Goal: Task Accomplishment & Management: Complete application form

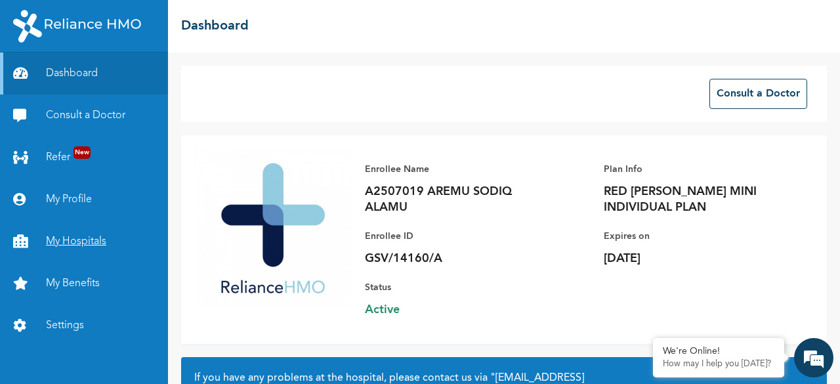
click at [93, 243] on link "My Hospitals" at bounding box center [84, 241] width 168 height 42
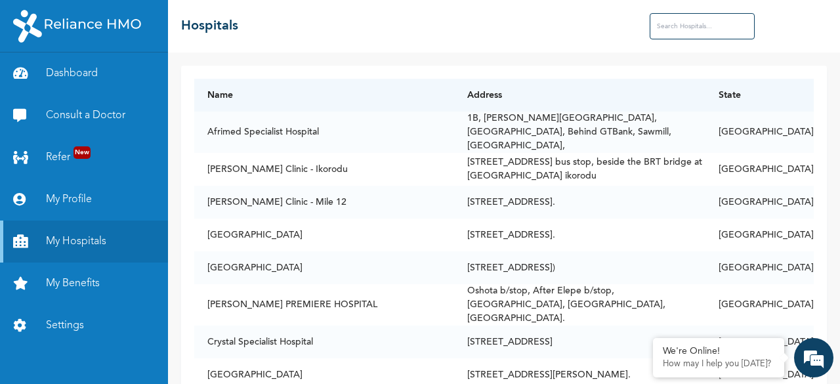
click at [665, 26] on input "text" at bounding box center [702, 26] width 105 height 26
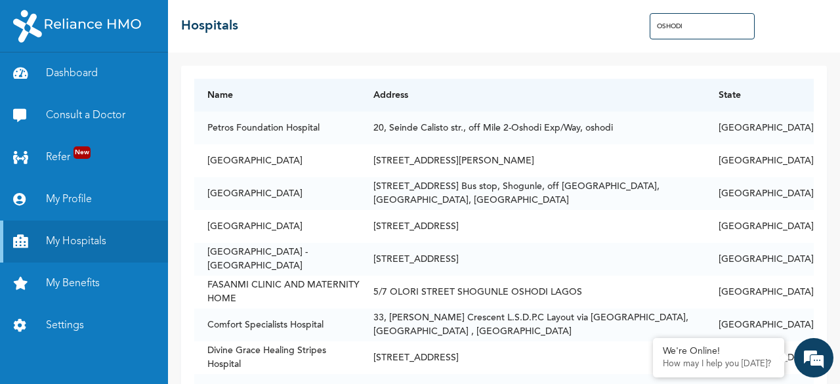
type input "OSHODI"
click at [47, 318] on link "Settings" at bounding box center [84, 325] width 168 height 42
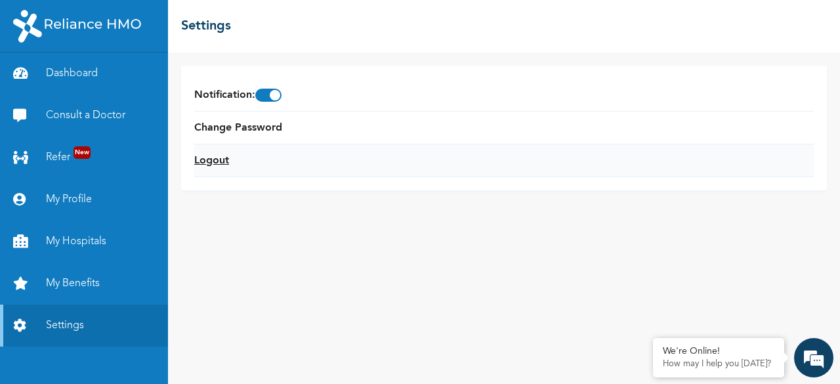
click at [210, 163] on link "Logout" at bounding box center [211, 161] width 35 height 16
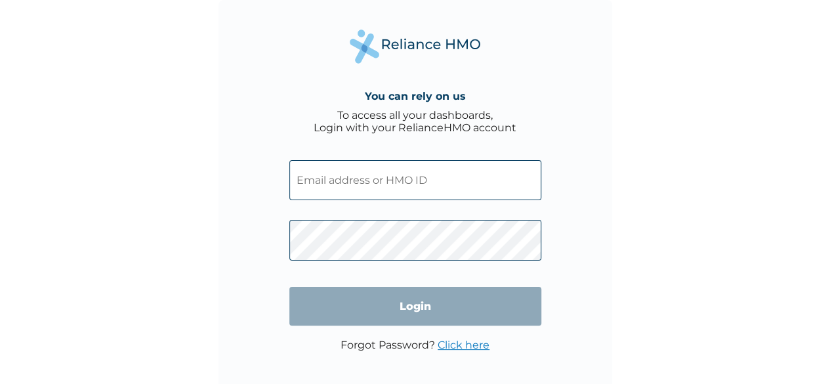
click at [336, 165] on input "text" at bounding box center [415, 180] width 252 height 40
click at [328, 175] on input "text" at bounding box center [415, 180] width 252 height 40
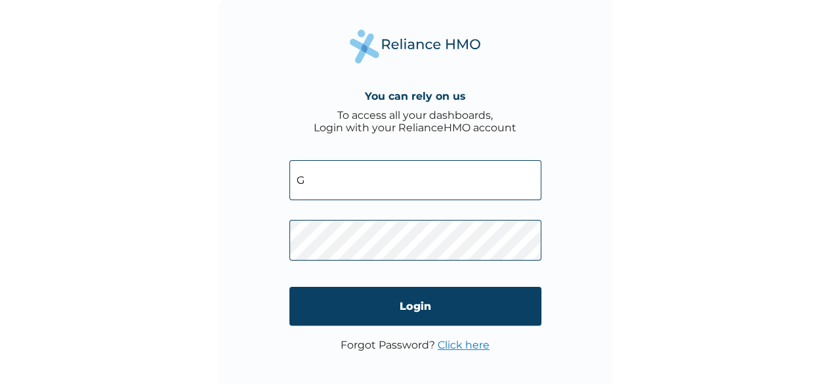
type input "G"
type input "GSV/14505/A"
click at [593, 241] on div "You can rely on us To access all your dashboards, Login with your RelianceHMO a…" at bounding box center [415, 197] width 394 height 394
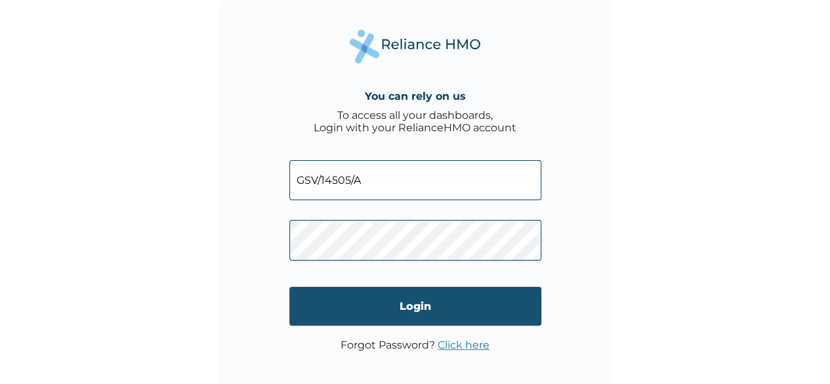
click at [424, 318] on input "Login" at bounding box center [415, 306] width 252 height 39
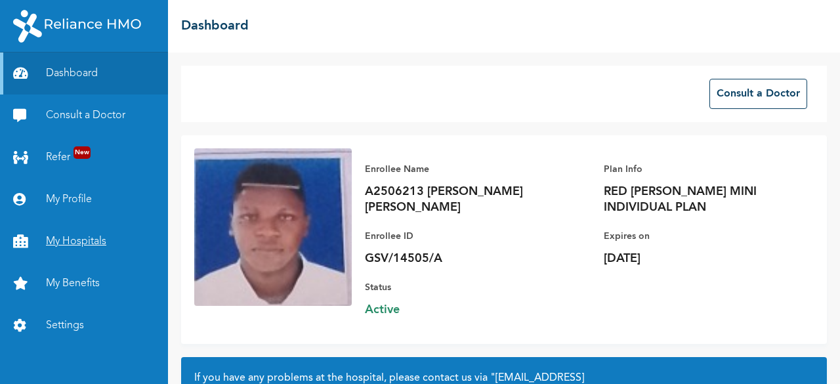
click at [79, 239] on link "My Hospitals" at bounding box center [84, 241] width 168 height 42
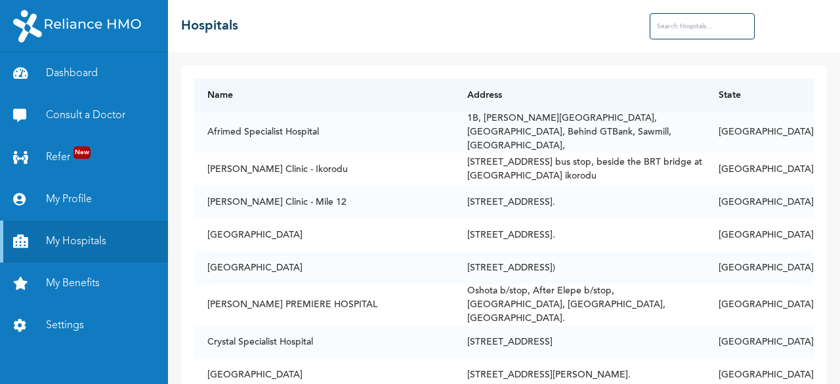
click at [683, 24] on input "text" at bounding box center [702, 26] width 105 height 26
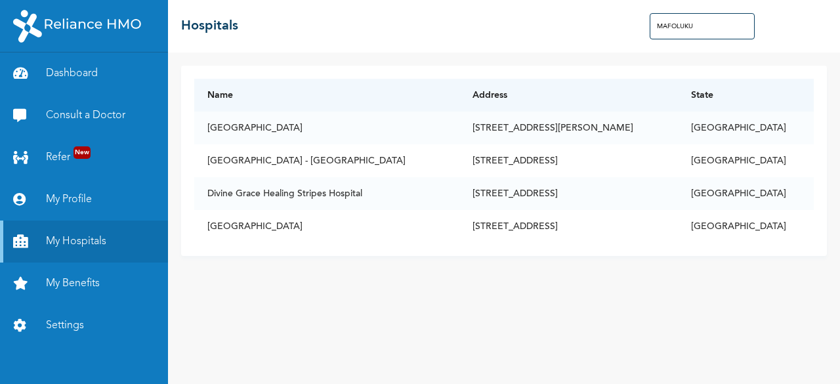
click at [655, 26] on input "MAFOLUKU" at bounding box center [702, 26] width 105 height 26
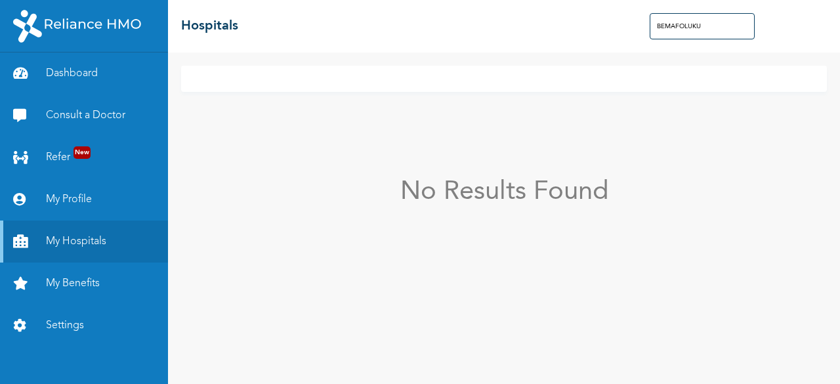
click at [707, 35] on input "BEMAFOLUKU" at bounding box center [702, 26] width 105 height 26
type input "B"
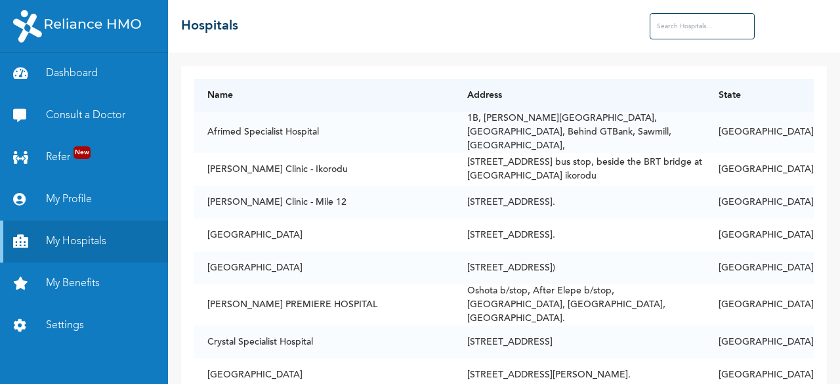
type input "M"
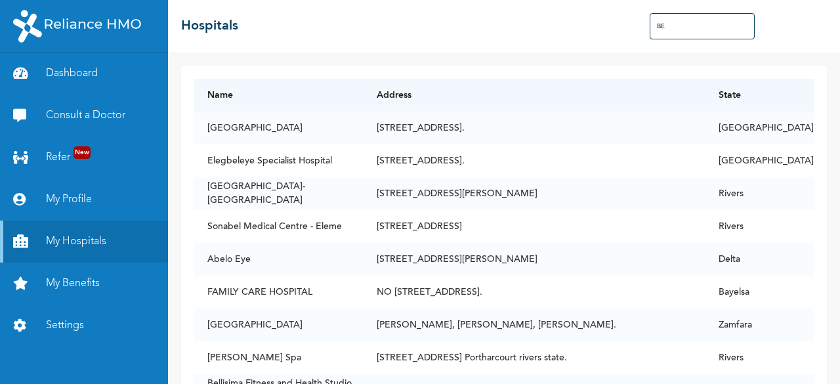
type input "B"
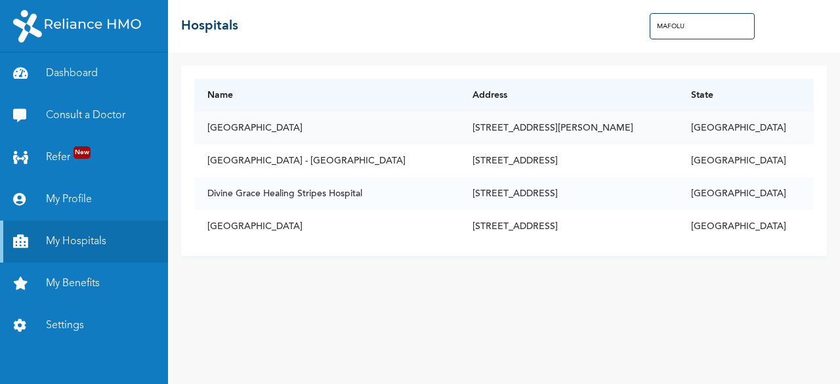
type input "MAFOLU"
click at [465, 128] on td "7, Sunmola Abayomi Street, Mafoluku, Oshodi, Lagos" at bounding box center [568, 128] width 218 height 33
click at [259, 133] on td "Dolu Hospital" at bounding box center [326, 128] width 265 height 33
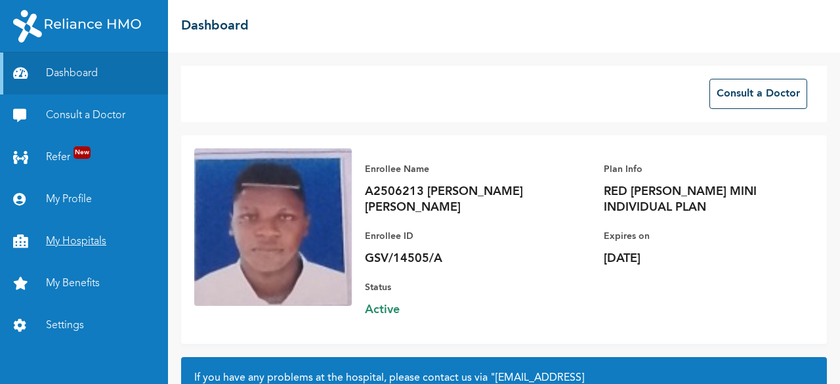
click at [93, 241] on link "My Hospitals" at bounding box center [84, 241] width 168 height 42
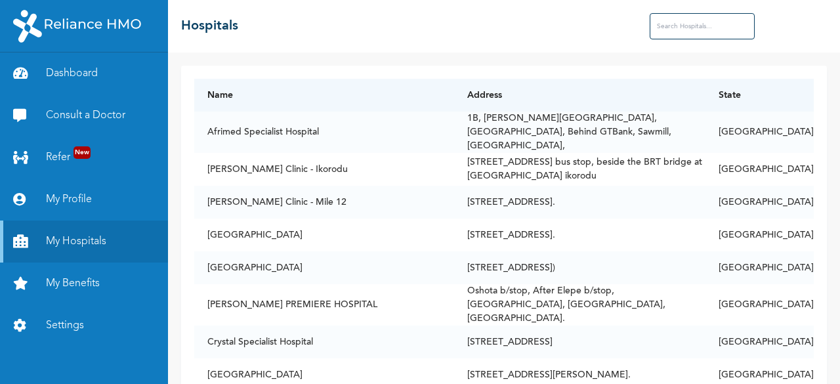
click at [690, 24] on input "text" at bounding box center [702, 26] width 105 height 26
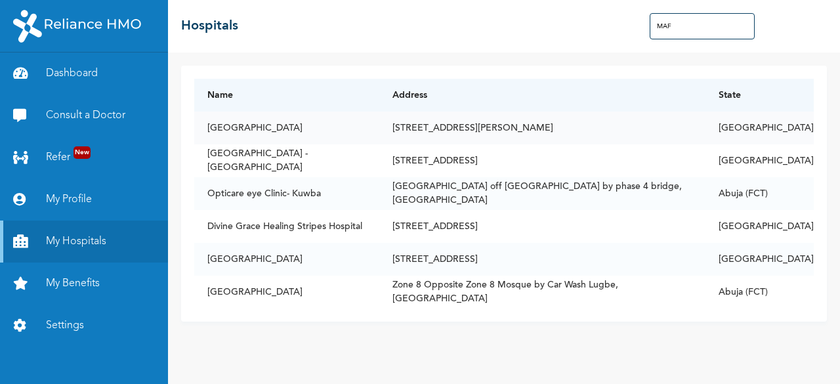
type input "MAF"
click at [276, 131] on td "Dolu Hospital" at bounding box center [286, 128] width 185 height 33
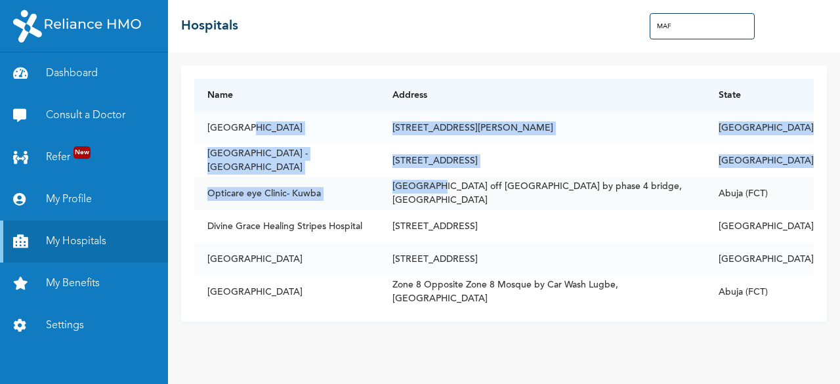
drag, startPoint x: 244, startPoint y: 128, endPoint x: 436, endPoint y: 180, distance: 198.5
click at [436, 180] on tbody "Dolu Hospital 7, Sunmola Abayomi Street, Mafoluku, Oshodi, Lagos Lagos Pinecres…" at bounding box center [503, 210] width 619 height 197
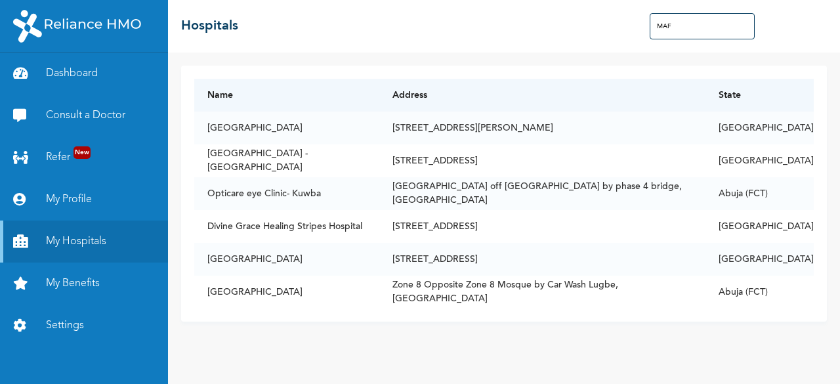
click at [505, 49] on div "☰ Hospitals MAF" at bounding box center [504, 26] width 672 height 52
click at [87, 323] on link "Settings" at bounding box center [84, 325] width 168 height 42
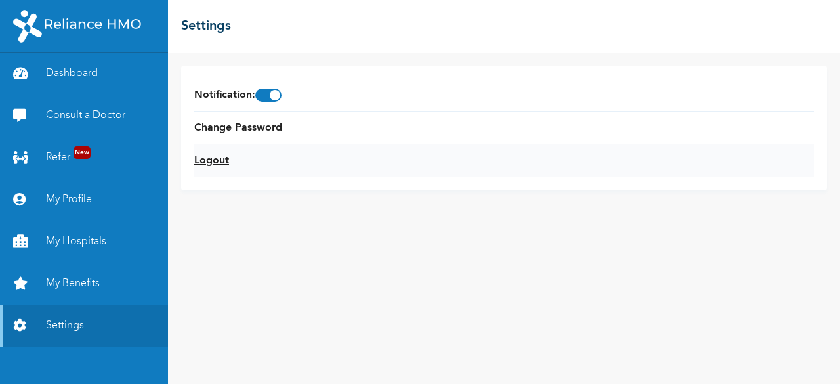
click at [218, 166] on link "Logout" at bounding box center [211, 161] width 35 height 16
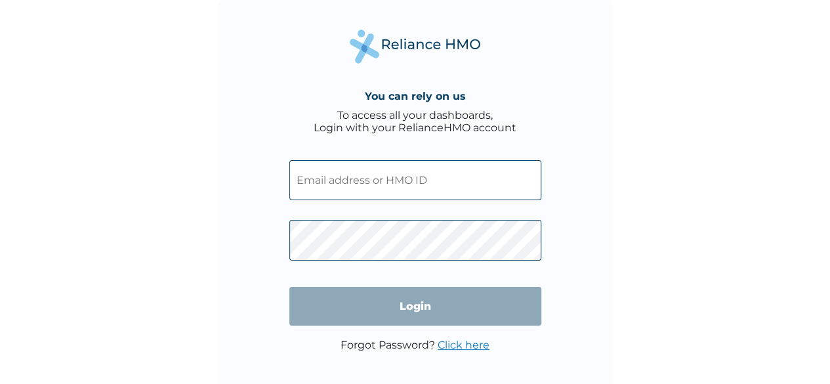
click at [353, 191] on input "text" at bounding box center [415, 180] width 252 height 40
type input "GSV/14290/A"
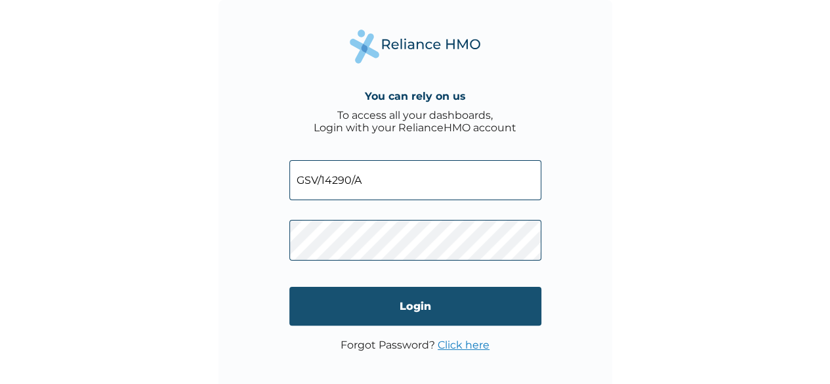
click at [372, 300] on input "Login" at bounding box center [415, 306] width 252 height 39
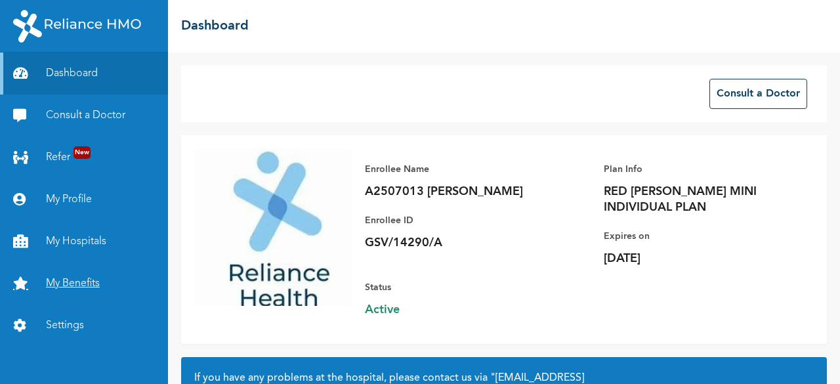
click at [87, 281] on link "My Benefits" at bounding box center [84, 283] width 168 height 42
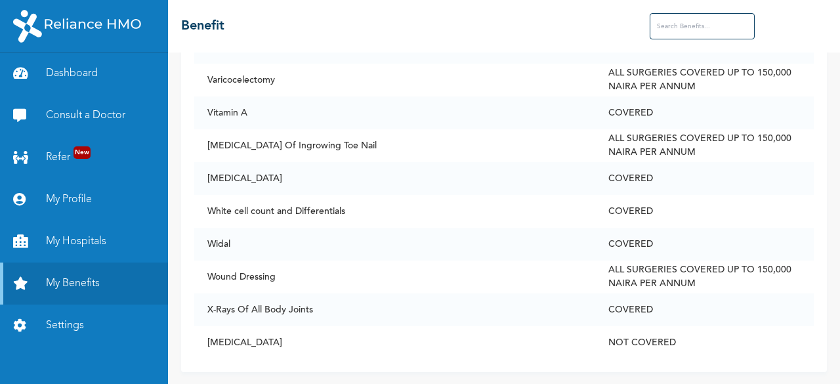
scroll to position [6353, 0]
click at [77, 114] on link "Consult a Doctor" at bounding box center [84, 115] width 168 height 42
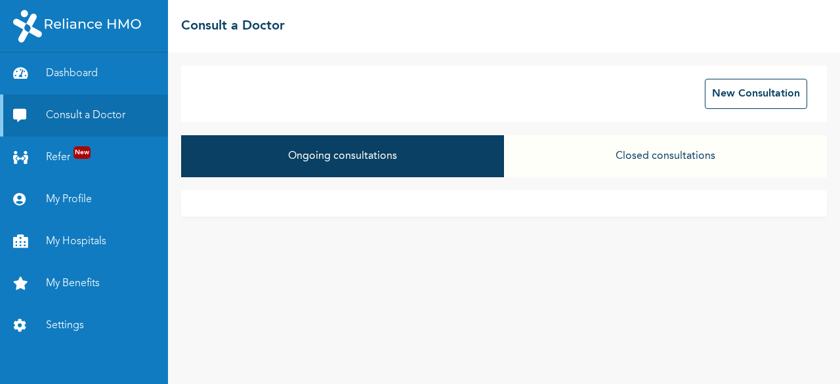
click at [368, 162] on button "Ongoing consultations" at bounding box center [342, 156] width 323 height 42
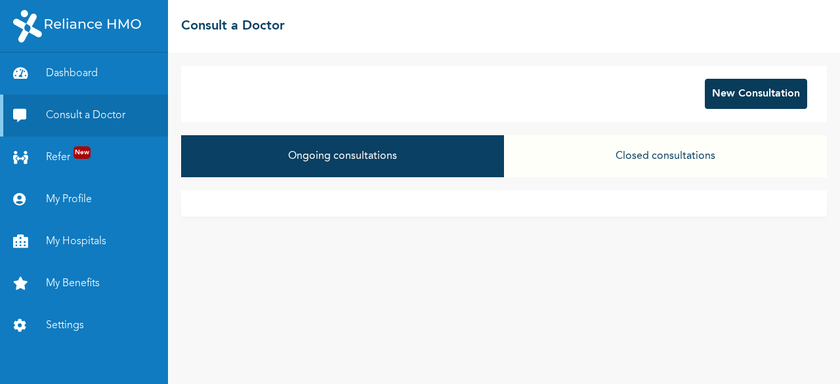
click at [733, 99] on button "New Consultation" at bounding box center [756, 94] width 102 height 30
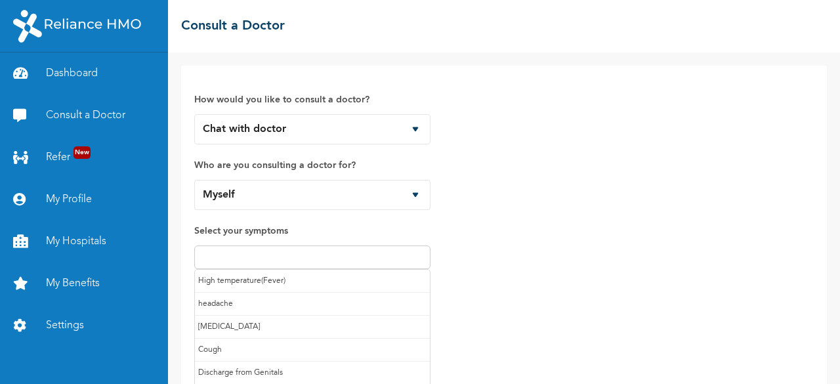
click at [312, 253] on input "text" at bounding box center [312, 257] width 228 height 16
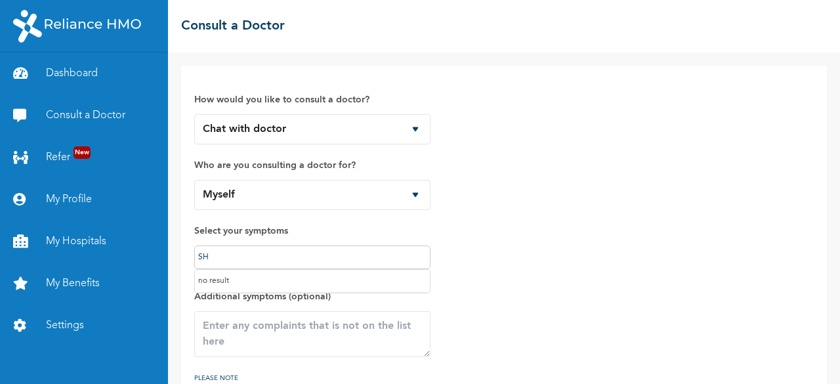
type input "S"
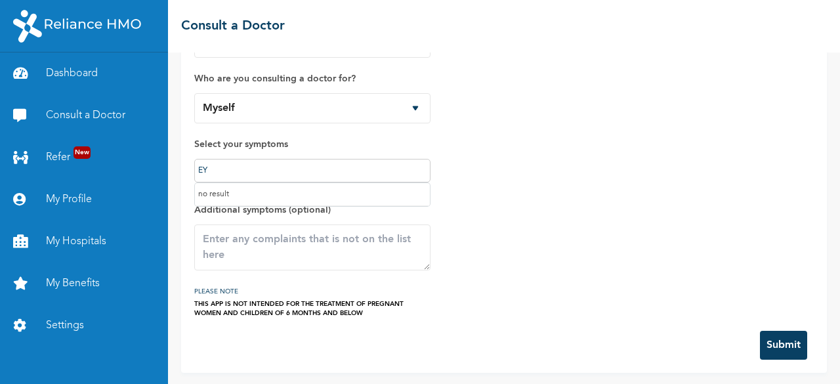
type input "E"
click at [499, 268] on div "How would you like to consult a doctor? Chat with doctor Phone Call Who are you…" at bounding box center [503, 154] width 619 height 325
click at [272, 233] on textarea at bounding box center [312, 247] width 236 height 46
type textarea "I"
type textarea "MY 2 EYES ARE PAINING ME"
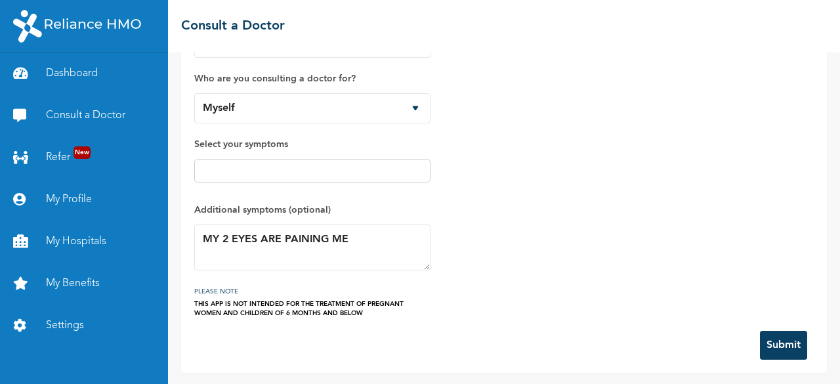
click at [761, 352] on button "Submit" at bounding box center [783, 345] width 47 height 29
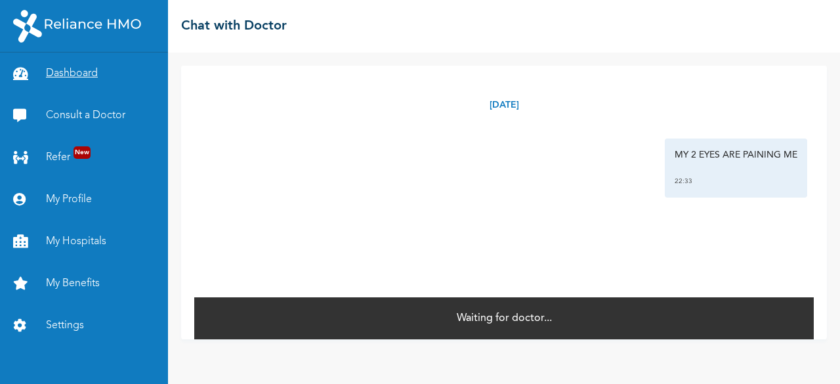
click at [78, 81] on link "Dashboard" at bounding box center [84, 73] width 168 height 42
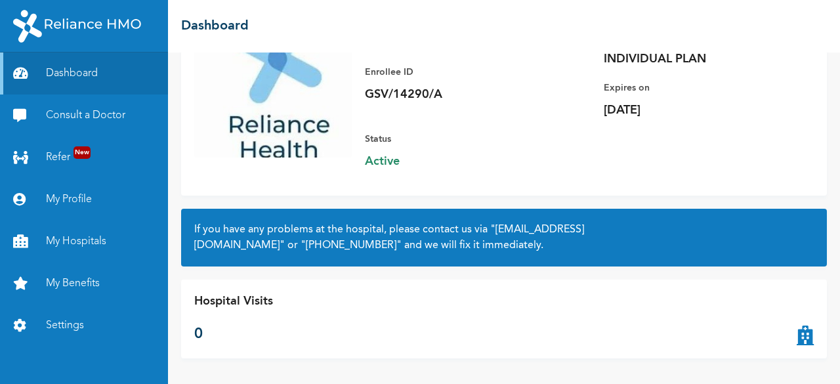
scroll to position [149, 0]
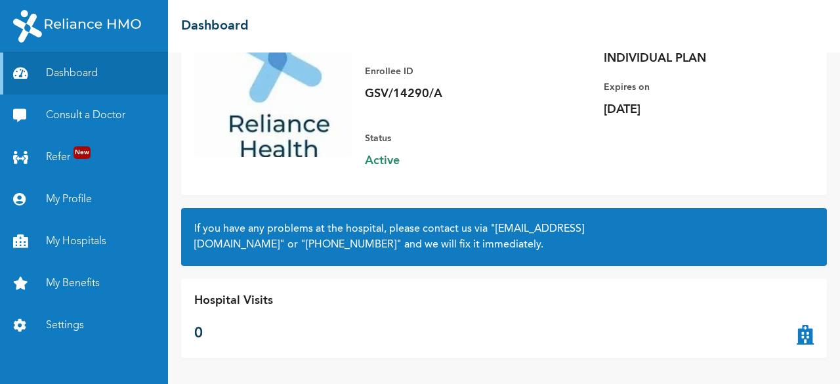
click at [796, 337] on icon at bounding box center [804, 318] width 17 height 52
click at [290, 312] on div "Hospital Visits 0" at bounding box center [504, 318] width 646 height 79
click at [89, 113] on link "Consult a Doctor" at bounding box center [84, 115] width 168 height 42
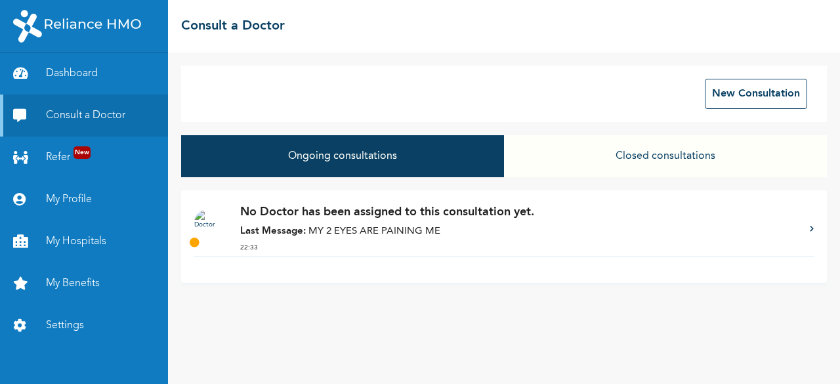
click at [808, 228] on div "No Doctor has been assigned to this consultation yet. Last Message: MY 2 EYES A…" at bounding box center [503, 229] width 619 height 52
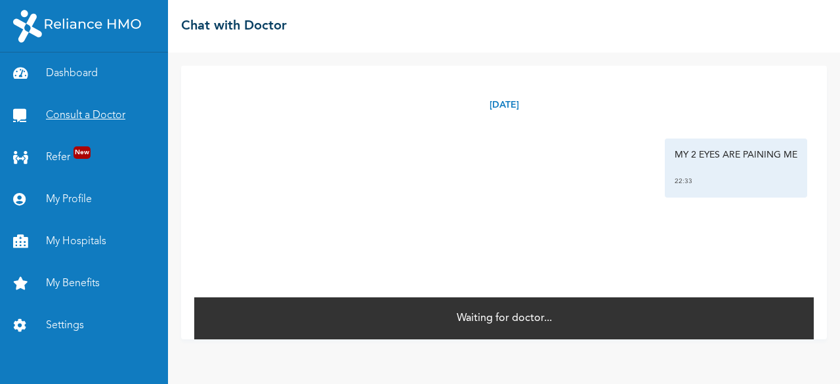
click at [80, 115] on link "Consult a Doctor" at bounding box center [84, 115] width 168 height 42
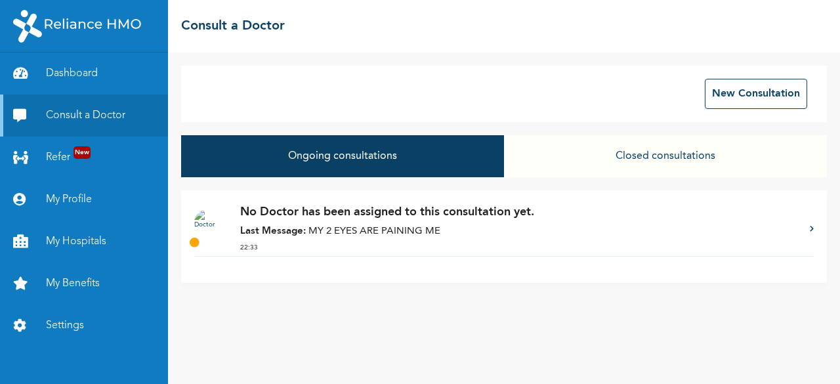
click at [630, 159] on button "Closed consultations" at bounding box center [665, 156] width 323 height 42
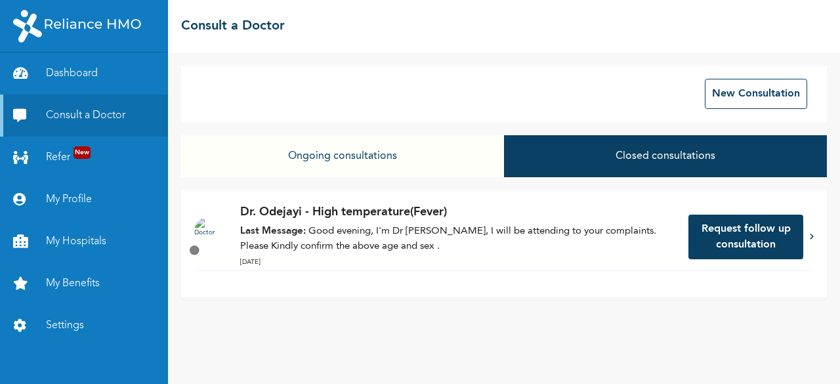
click at [711, 240] on button "Request follow up consultation" at bounding box center [745, 237] width 115 height 45
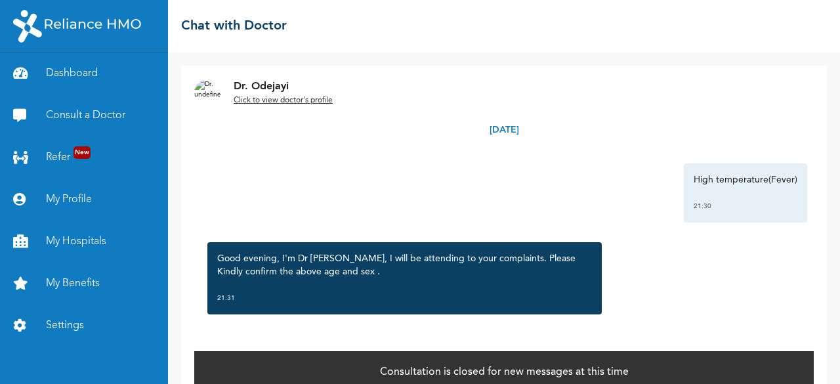
scroll to position [22, 0]
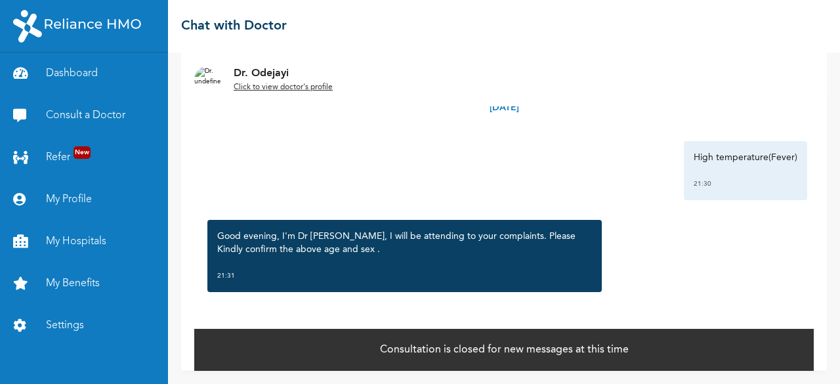
click at [560, 343] on p "Consultation is closed for new messages at this time" at bounding box center [504, 350] width 249 height 16
click at [302, 258] on div "Good evening, I'm Dr [PERSON_NAME], I will be attending to your complaints. Ple…" at bounding box center [404, 256] width 394 height 72
click at [300, 90] on u "Click to view doctor's profile" at bounding box center [283, 87] width 99 height 8
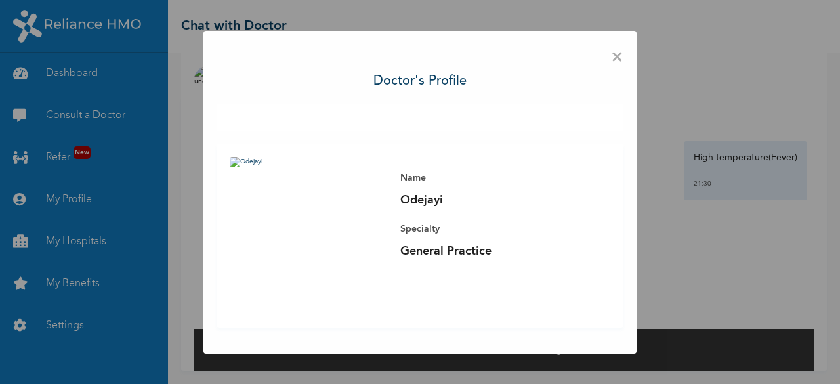
click at [613, 55] on span "×" at bounding box center [617, 58] width 12 height 28
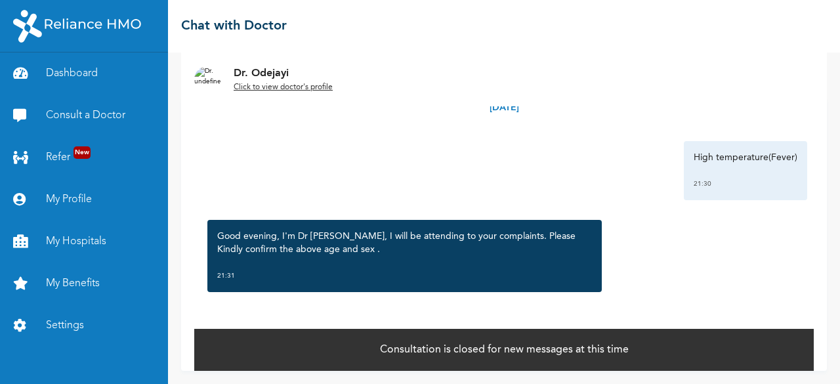
click at [699, 173] on div "High temperature(Fever) 21:30" at bounding box center [745, 170] width 123 height 59
click at [71, 318] on link "Settings" at bounding box center [84, 325] width 168 height 42
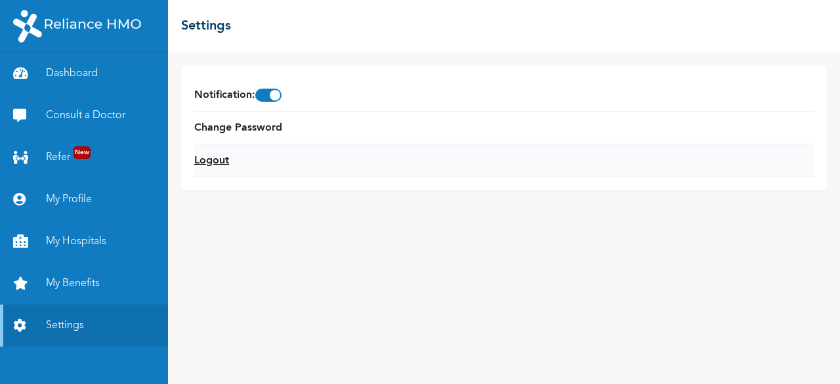
click at [219, 163] on link "Logout" at bounding box center [211, 161] width 35 height 16
